Goal: Browse casually: Explore the website without a specific task or goal

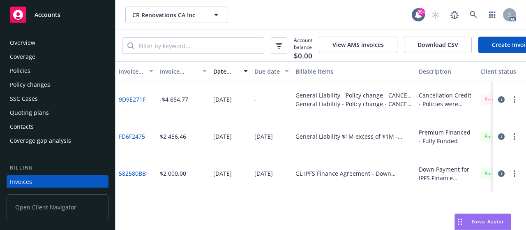
scroll to position [53, 0]
